Goal: Task Accomplishment & Management: Use online tool/utility

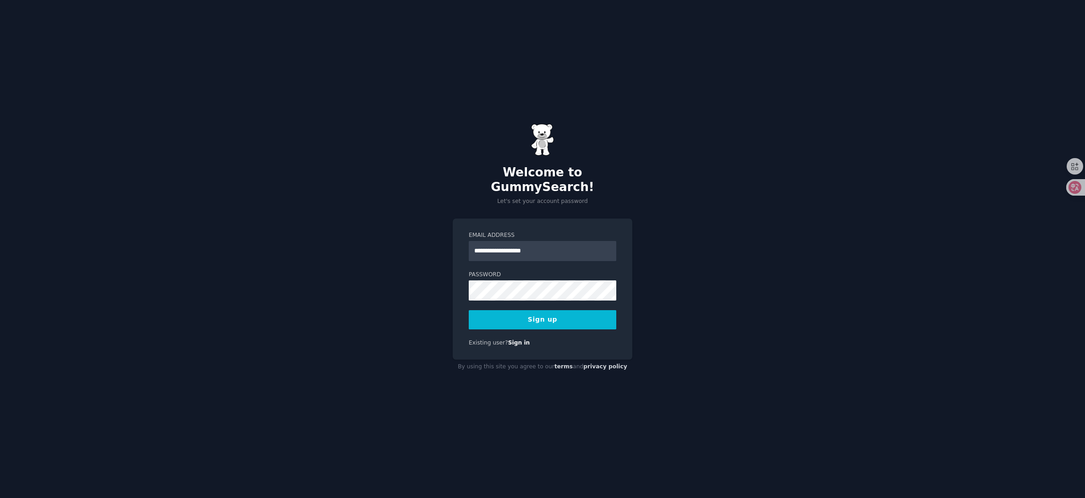
click at [416, 285] on div "**********" at bounding box center [542, 249] width 1085 height 498
click at [535, 310] on button "Sign up" at bounding box center [542, 319] width 147 height 19
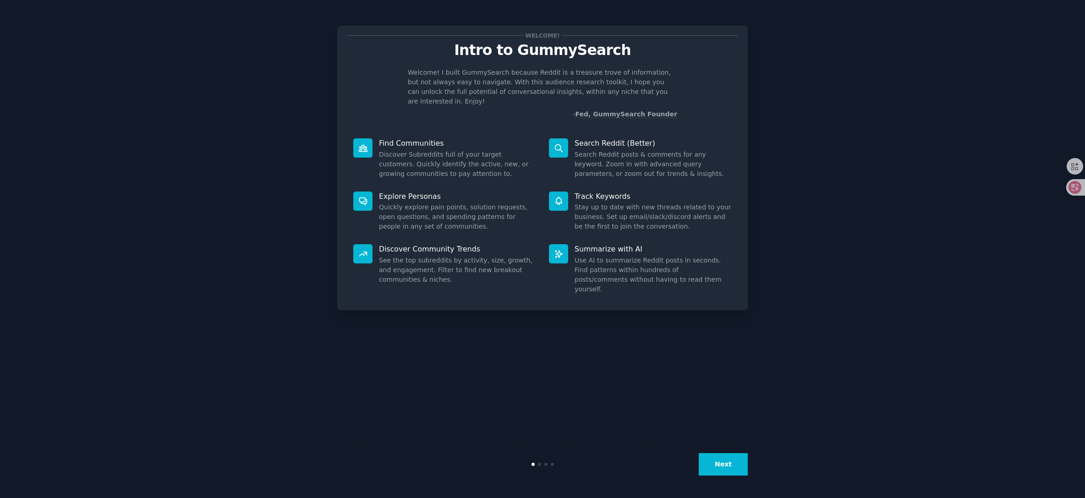
click at [735, 458] on button "Next" at bounding box center [722, 464] width 49 height 22
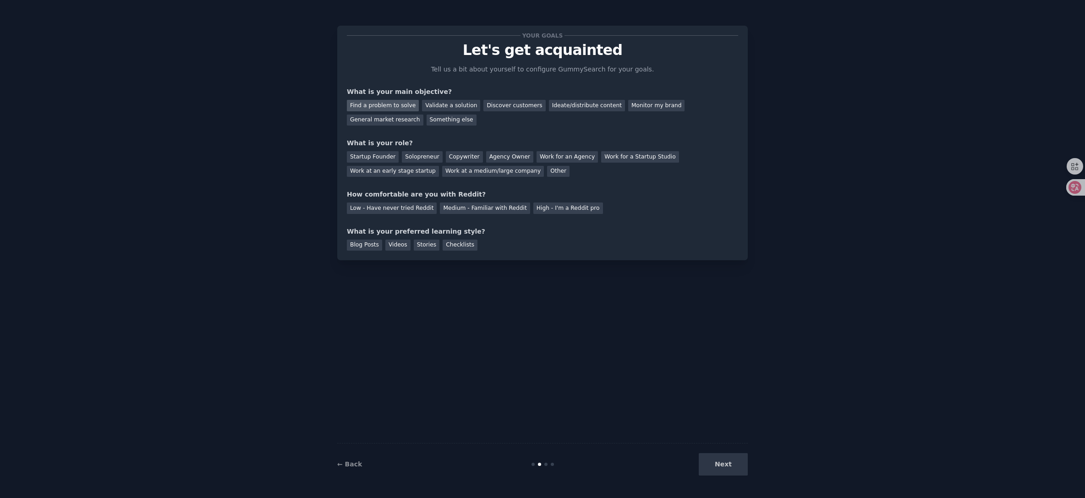
click at [387, 103] on div "Find a problem to solve" at bounding box center [383, 105] width 72 height 11
click at [511, 107] on div "Discover customers" at bounding box center [514, 105] width 62 height 11
click at [385, 102] on div "Find a problem to solve" at bounding box center [383, 105] width 72 height 11
click at [370, 155] on div "Startup Founder" at bounding box center [373, 156] width 52 height 11
click at [512, 156] on div "Agency Owner" at bounding box center [509, 156] width 47 height 11
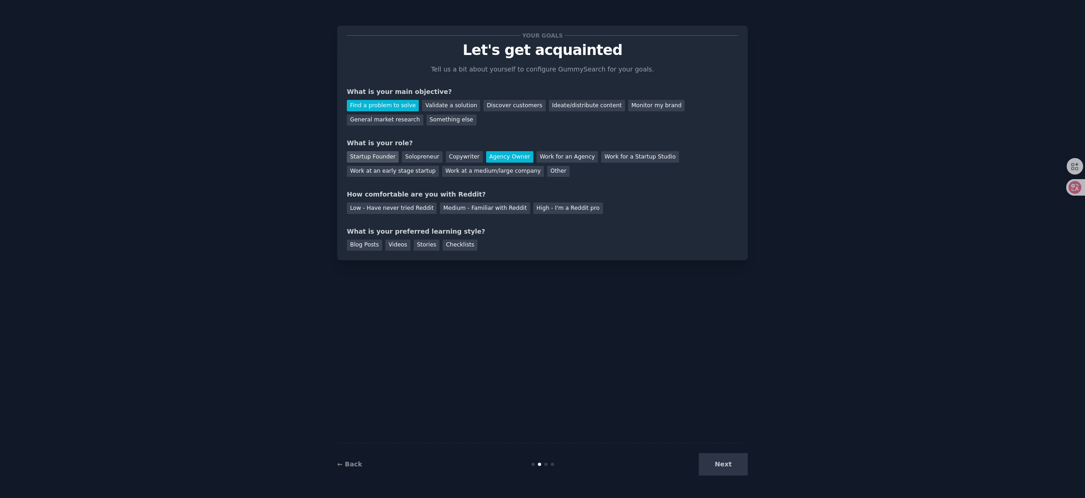
click at [361, 159] on div "Startup Founder" at bounding box center [373, 156] width 52 height 11
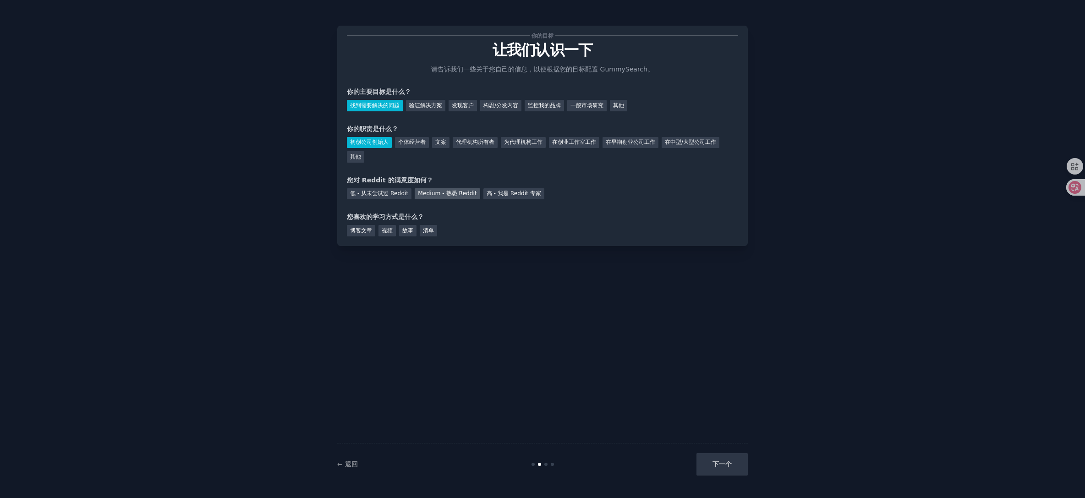
click at [463, 196] on font "Medium - 熟悉 Reddit" at bounding box center [447, 193] width 59 height 6
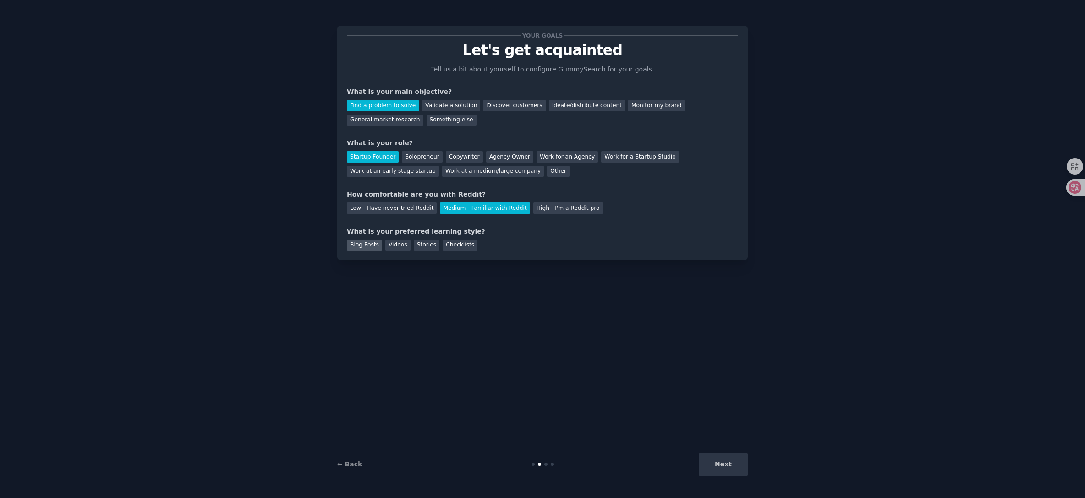
click at [367, 245] on div "Blog Posts" at bounding box center [364, 245] width 35 height 11
click at [453, 245] on div "Checklists" at bounding box center [459, 245] width 35 height 11
click at [356, 249] on div "Blog Posts" at bounding box center [364, 245] width 35 height 11
click at [732, 466] on button "Next" at bounding box center [722, 464] width 49 height 22
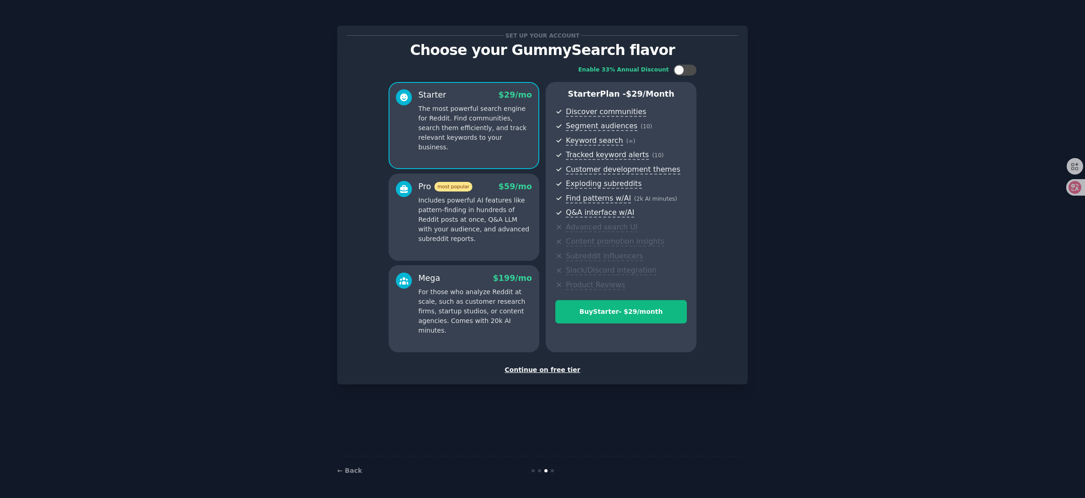
click at [477, 234] on p "Includes powerful AI features like pattern-finding in hundreds of Reddit posts …" at bounding box center [475, 220] width 114 height 48
click at [479, 112] on p "The most powerful search engine for Reddit. Find communities, search them effic…" at bounding box center [475, 128] width 114 height 48
click at [495, 212] on p "Includes powerful AI features like pattern-finding in hundreds of Reddit posts …" at bounding box center [475, 220] width 114 height 48
click at [538, 371] on div "Continue on free tier" at bounding box center [542, 370] width 391 height 10
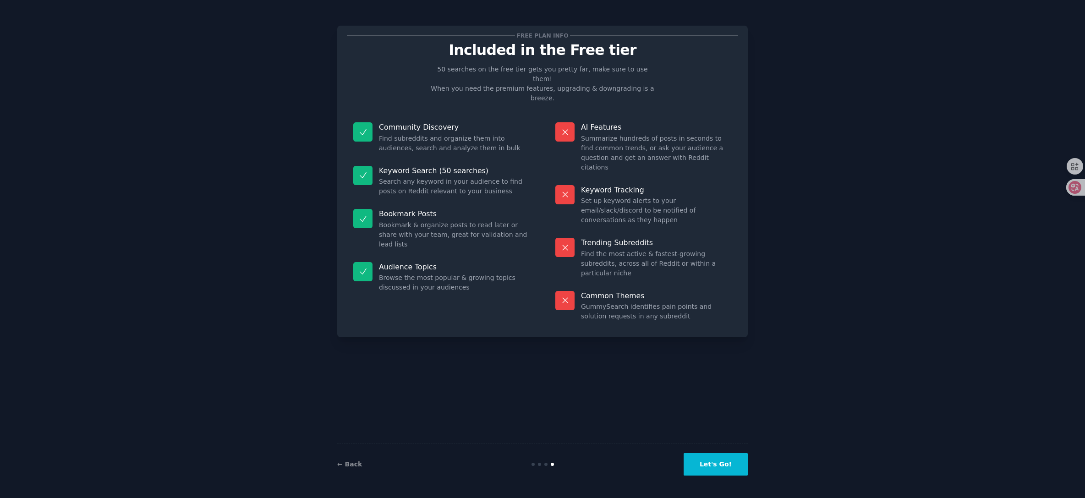
click at [740, 466] on button "Let's Go!" at bounding box center [715, 464] width 64 height 22
